Goal: Task Accomplishment & Management: Use online tool/utility

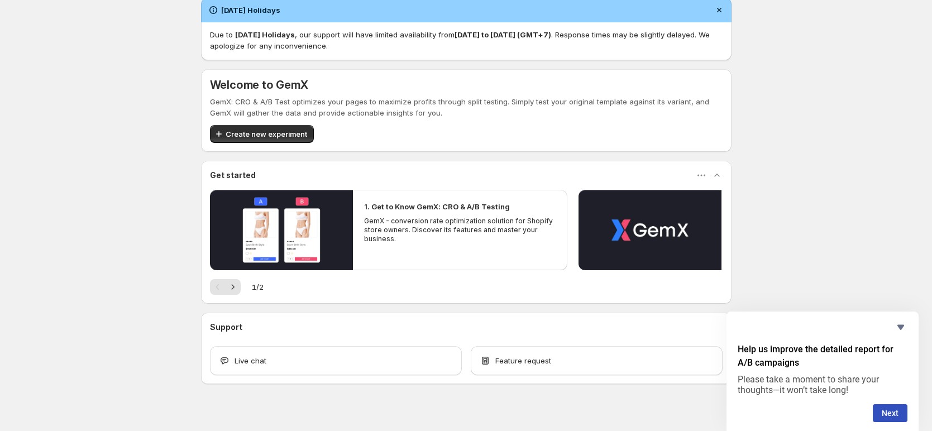
scroll to position [27, 0]
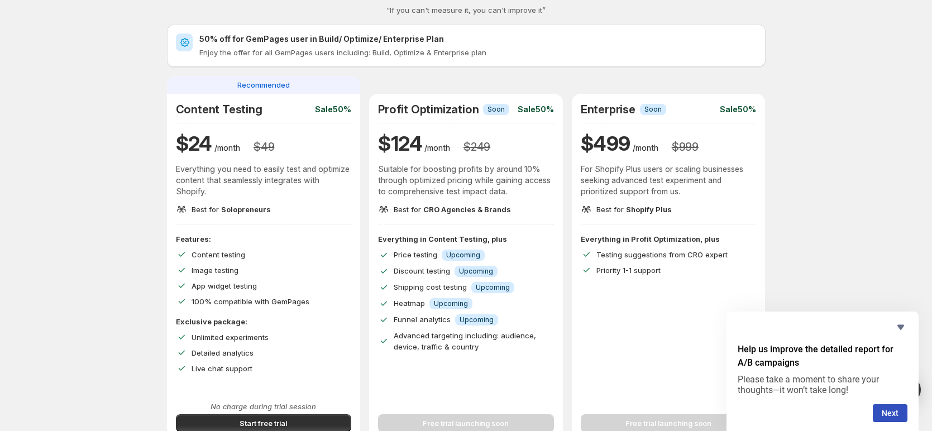
click at [256, 118] on div "Content Testing Sale 50% $ 24 /month $ 49 Everything you need to easily test an…" at bounding box center [264, 159] width 176 height 112
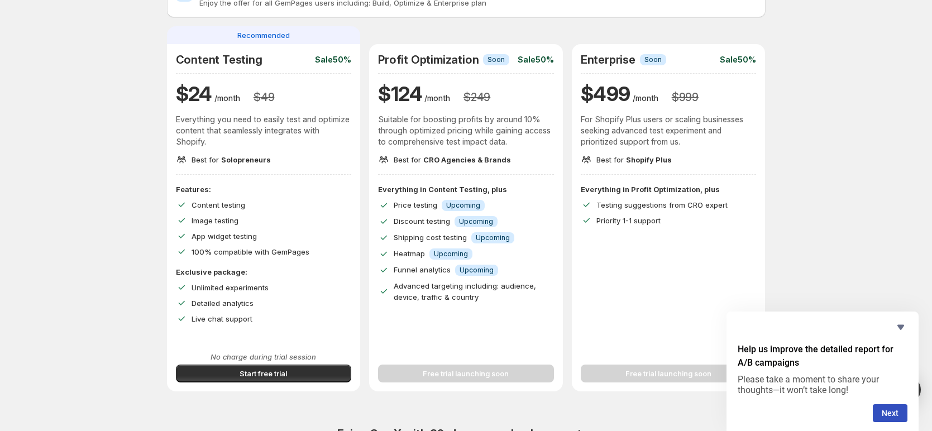
click at [251, 206] on div "Content testing" at bounding box center [272, 204] width 160 height 11
click at [240, 101] on p "/month" at bounding box center [227, 98] width 26 height 11
click at [205, 211] on div "Features: Content testing Image testing App widget testing 100% compatible with…" at bounding box center [264, 221] width 176 height 74
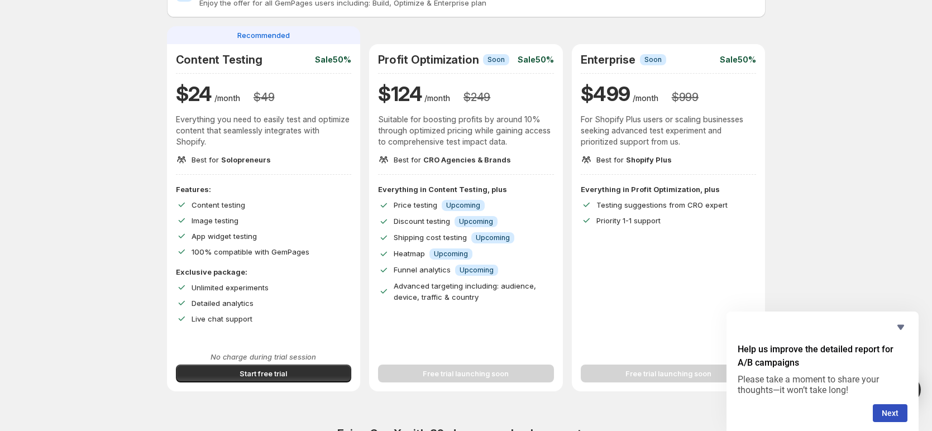
click at [205, 211] on div "Features: Content testing Image testing App widget testing 100% compatible with…" at bounding box center [264, 221] width 176 height 74
click at [219, 250] on span "100% compatible with GemPages" at bounding box center [251, 251] width 118 height 9
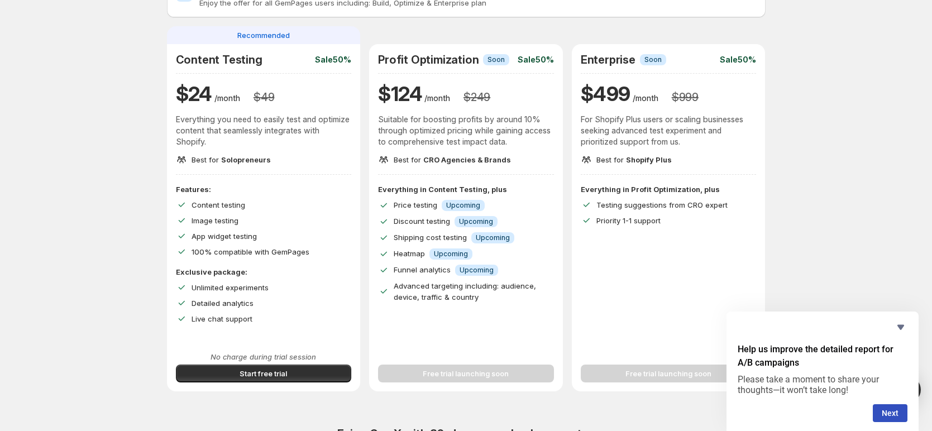
click at [274, 157] on div "Best for Solopreneurs" at bounding box center [264, 159] width 176 height 11
click at [453, 254] on span "Upcoming" at bounding box center [451, 254] width 34 height 9
click at [179, 196] on div "Features: Content testing Image testing App widget testing 100% compatible with…" at bounding box center [264, 221] width 176 height 74
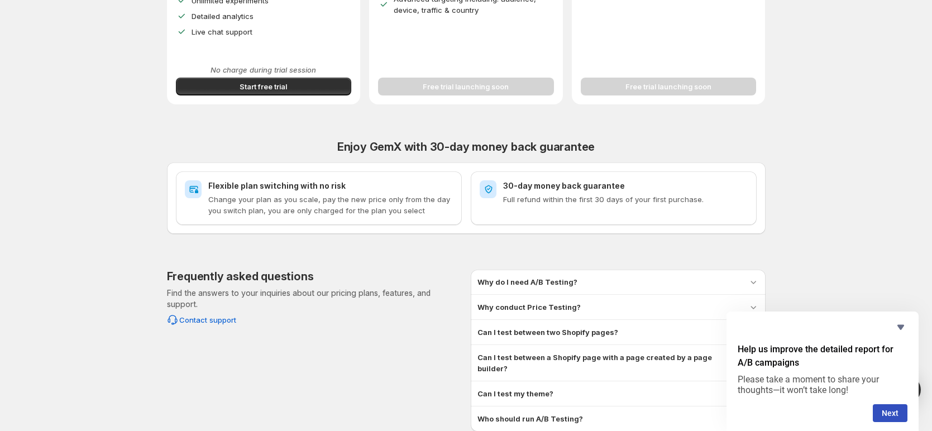
scroll to position [371, 0]
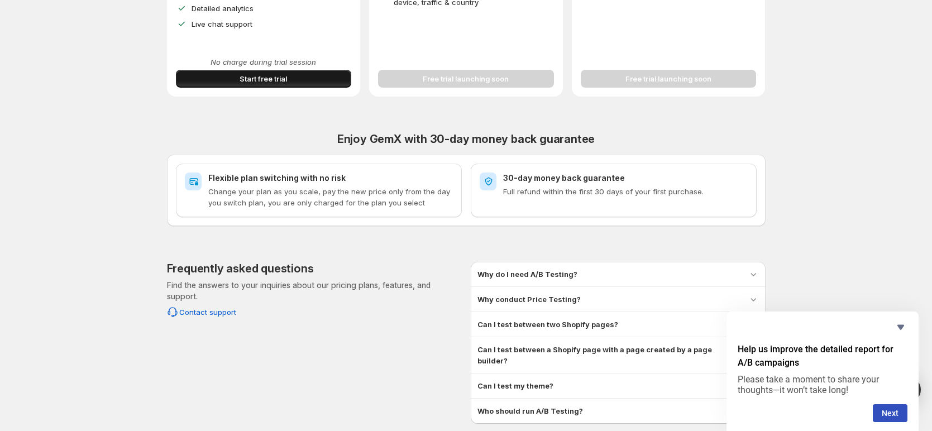
click at [322, 77] on button "Start free trial" at bounding box center [264, 79] width 176 height 18
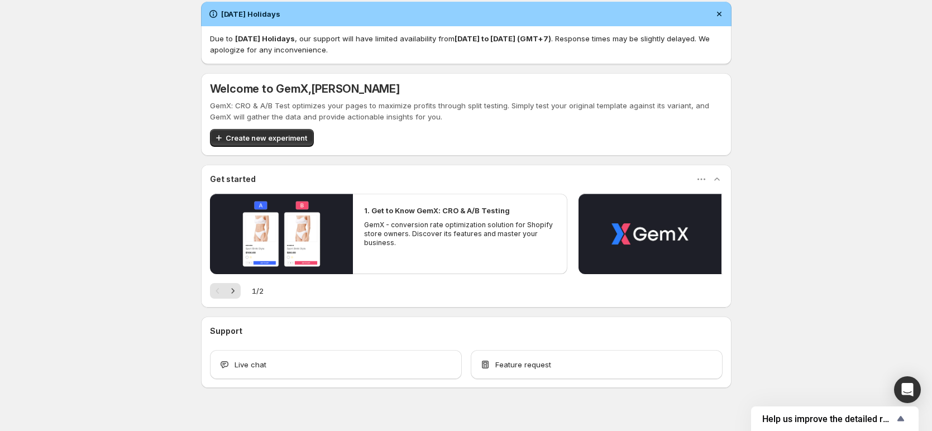
scroll to position [27, 0]
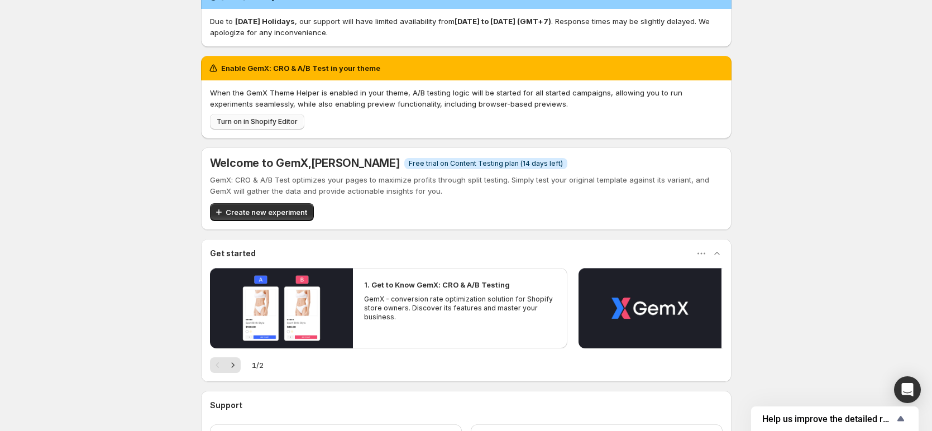
click at [262, 120] on span "Turn on in Shopify Editor" at bounding box center [257, 121] width 81 height 9
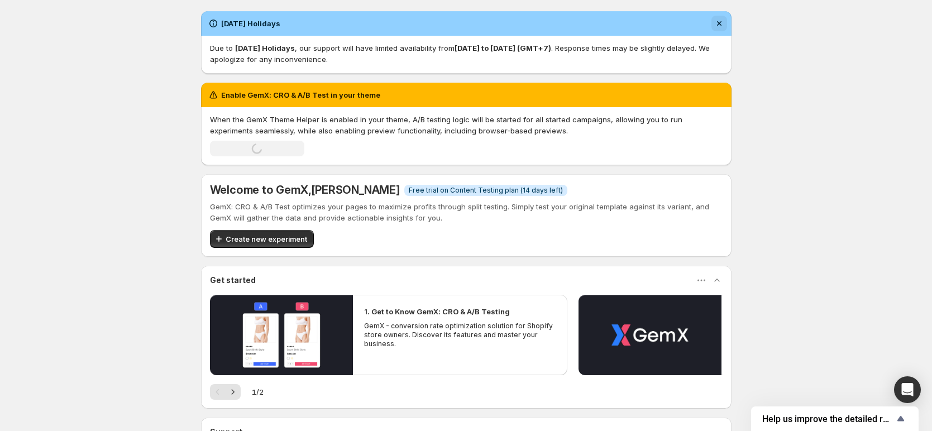
click at [727, 23] on button "Dismiss notification" at bounding box center [720, 24] width 16 height 16
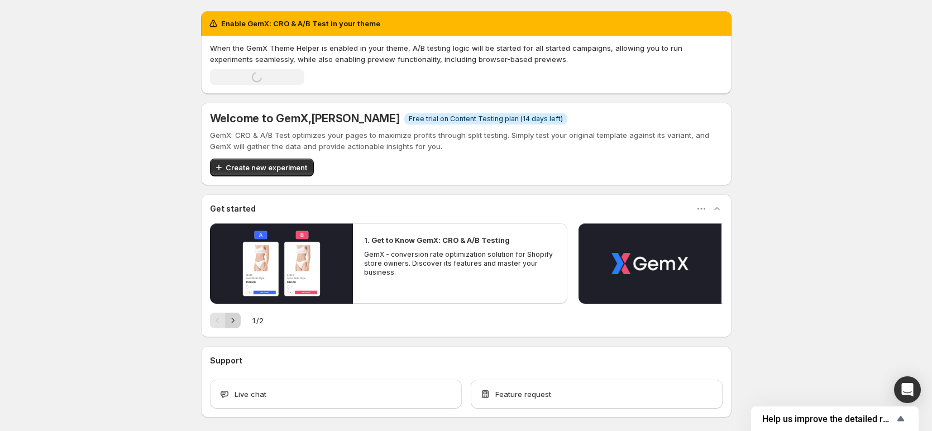
click at [232, 317] on icon "Next" at bounding box center [232, 320] width 11 height 11
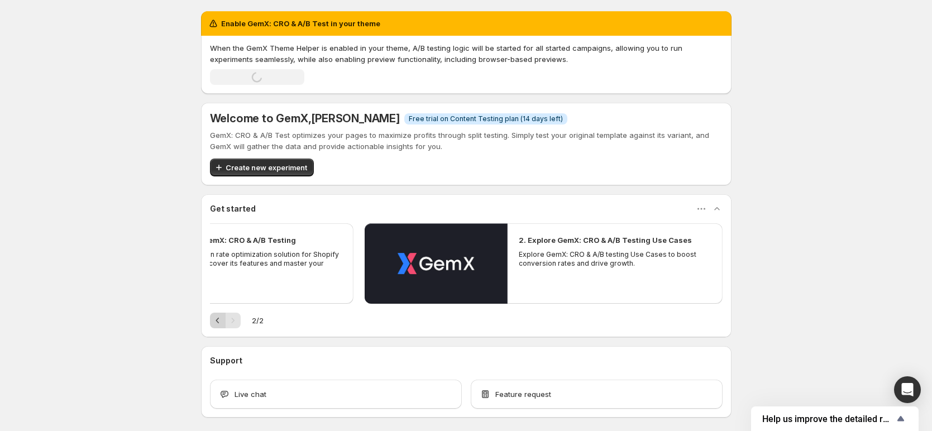
click at [222, 321] on icon "Previous" at bounding box center [217, 320] width 11 height 11
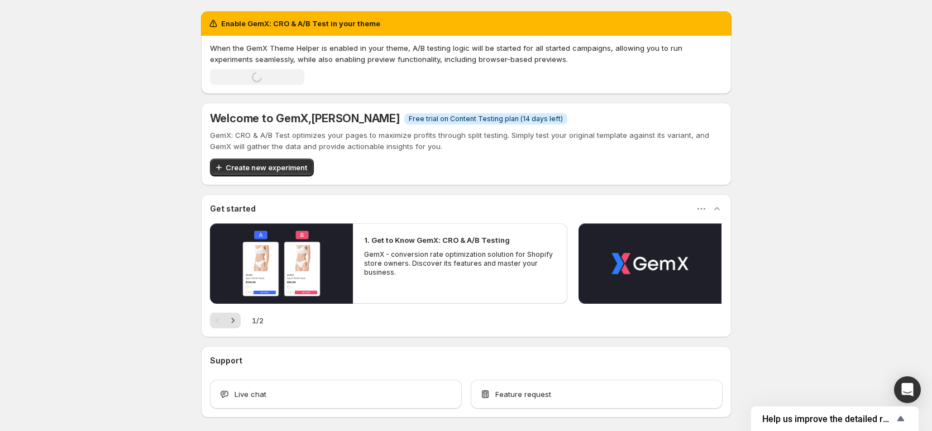
click at [257, 74] on div "Loading Turn on in Shopify Editor" at bounding box center [257, 77] width 94 height 16
click at [488, 61] on p "When the GemX Theme Helper is enabled in your theme, A/B testing logic will be …" at bounding box center [466, 53] width 513 height 22
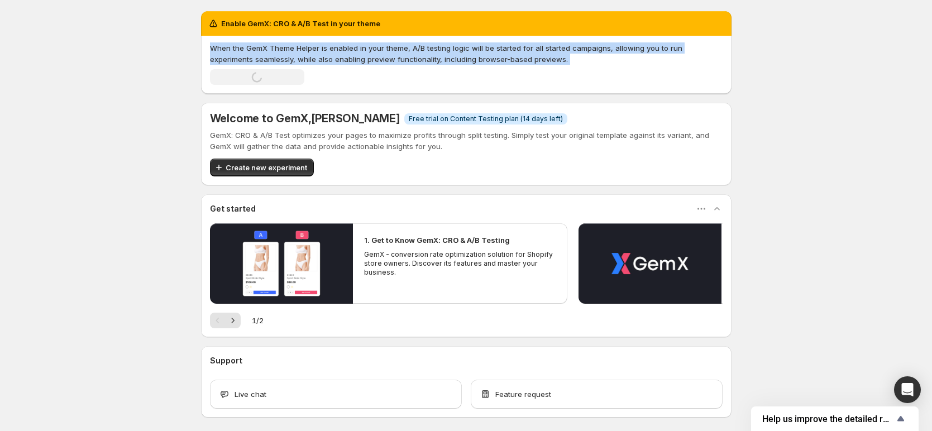
click at [488, 61] on p "When the GemX Theme Helper is enabled in your theme, A/B testing logic will be …" at bounding box center [466, 53] width 513 height 22
click at [566, 55] on p "When the GemX Theme Helper is enabled in your theme, A/B testing logic will be …" at bounding box center [466, 53] width 513 height 22
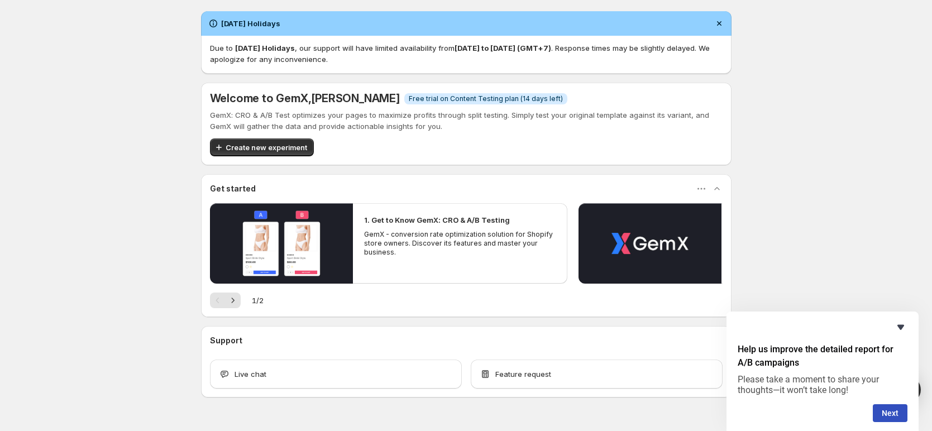
click at [903, 329] on icon "Hide survey" at bounding box center [900, 327] width 13 height 13
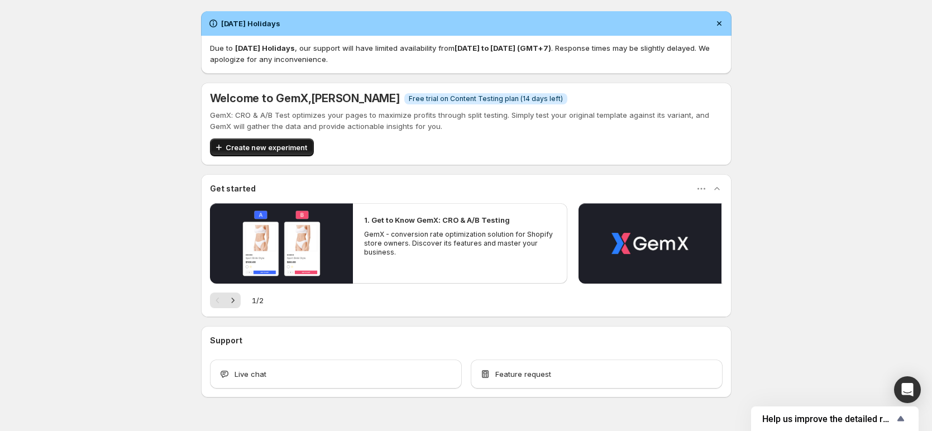
click at [251, 145] on span "Create new experiment" at bounding box center [267, 147] width 82 height 11
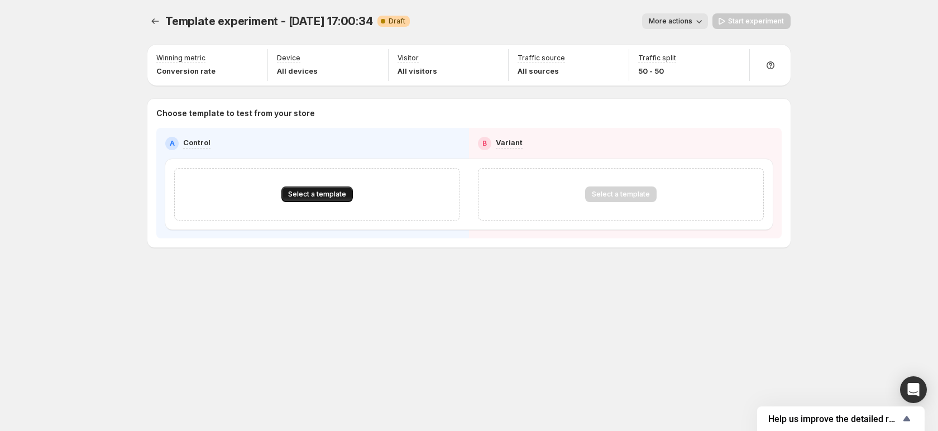
click at [344, 194] on span "Select a template" at bounding box center [317, 194] width 58 height 9
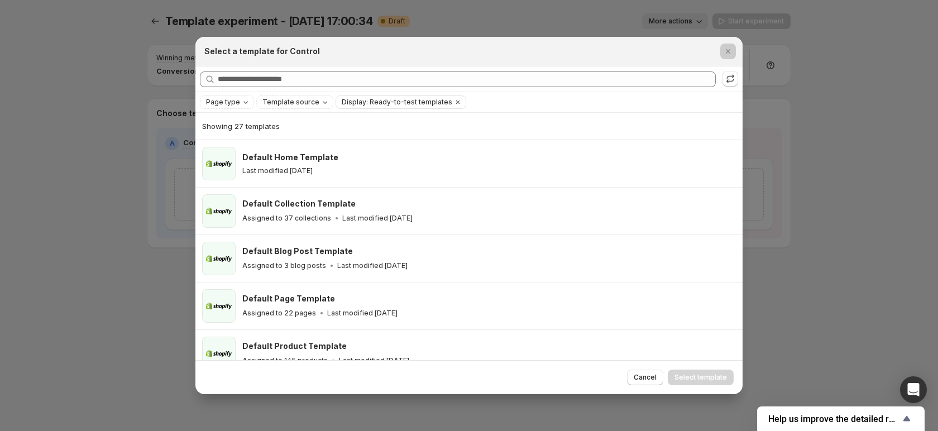
click at [139, 115] on div at bounding box center [469, 215] width 938 height 431
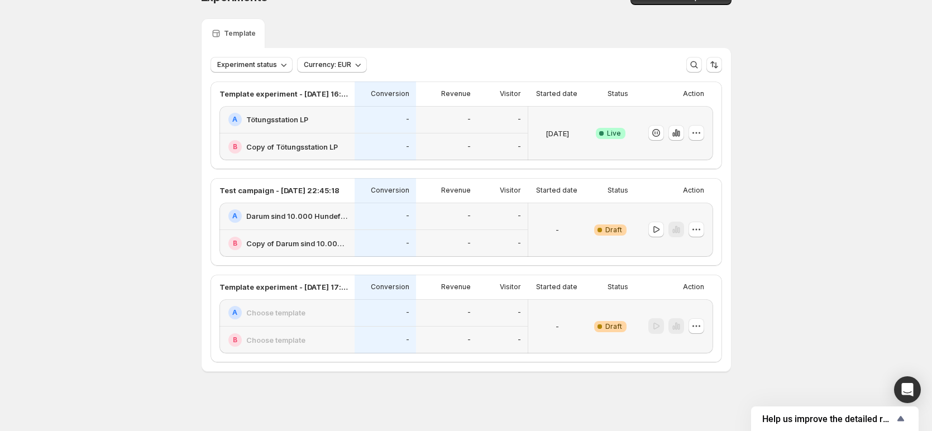
scroll to position [25, 0]
